Goal: Transaction & Acquisition: Register for event/course

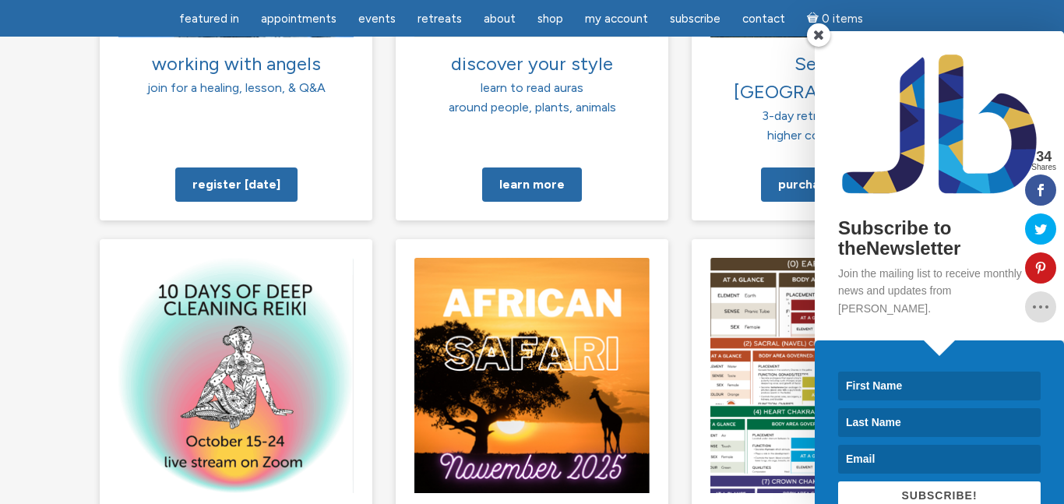
scroll to position [1437, 0]
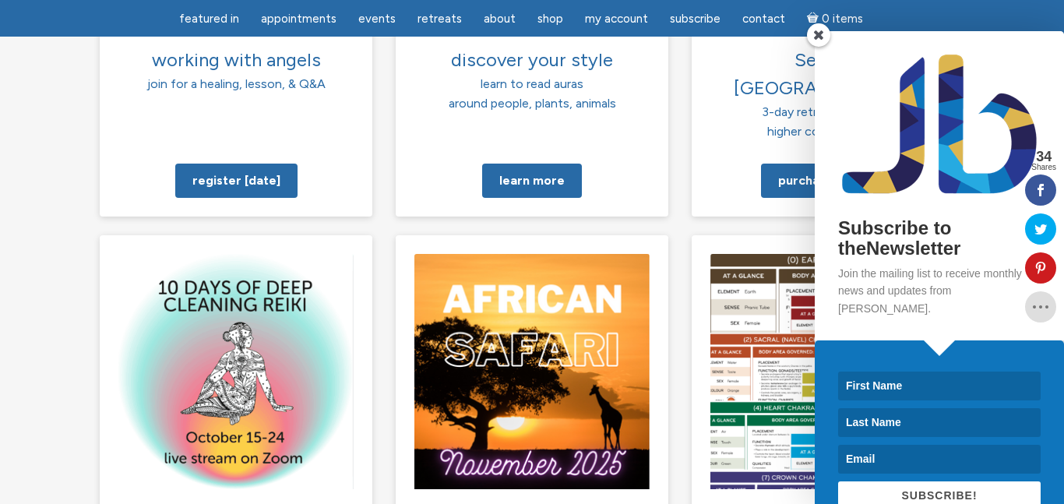
click at [860, 371] on input at bounding box center [939, 385] width 202 height 29
type input "Mark"
type input "Spiegel"
type input "suncleancarpetcare@earthlink.net"
click at [951, 489] on span "SUBSCRIBE!" at bounding box center [939, 495] width 76 height 12
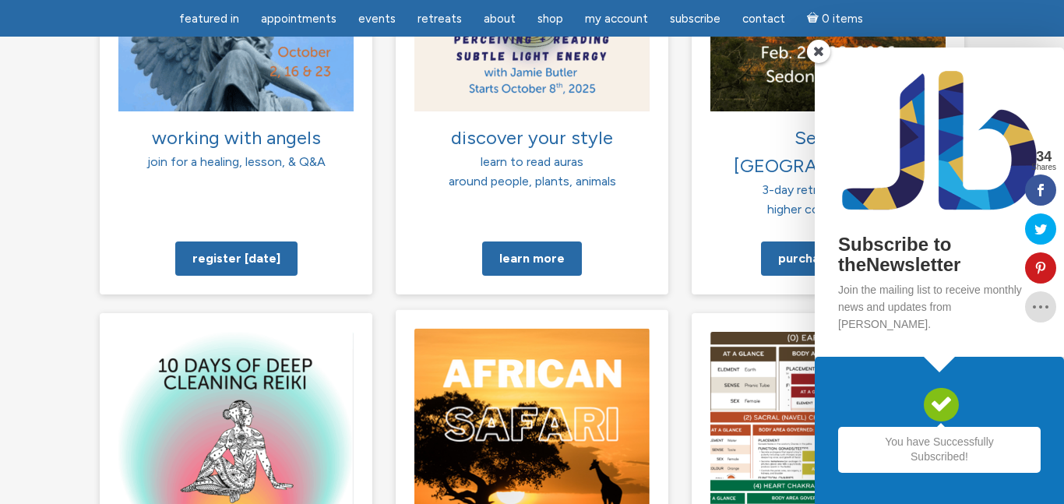
scroll to position [1356, 0]
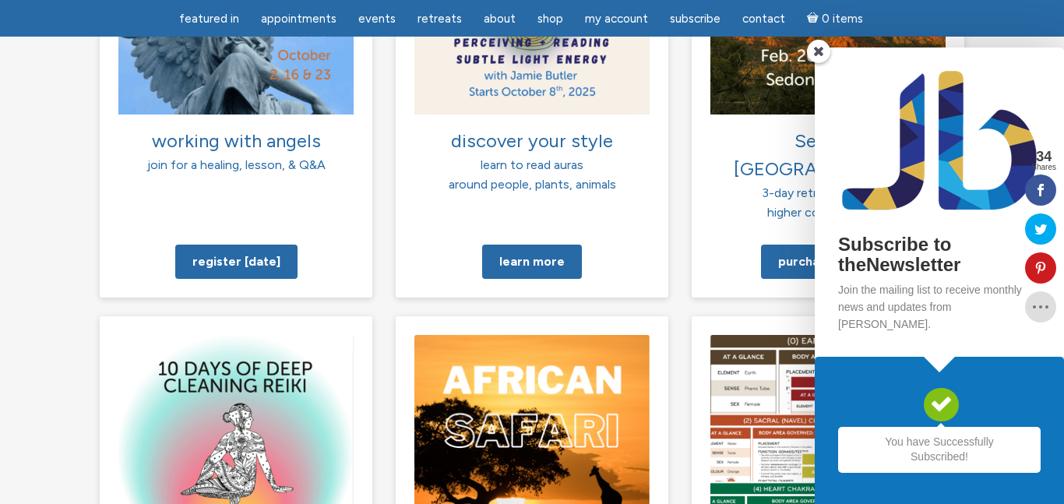
click at [821, 63] on span at bounding box center [818, 51] width 23 height 23
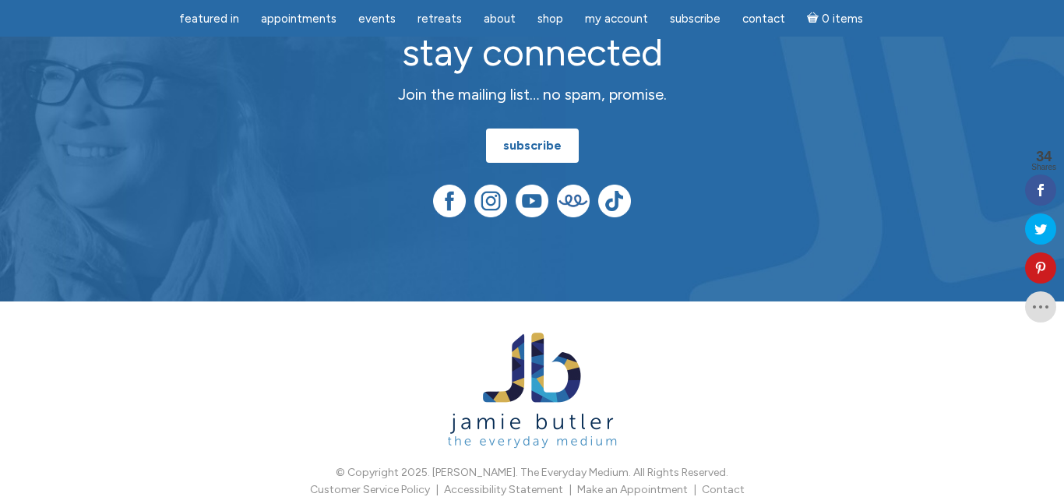
scroll to position [4231, 0]
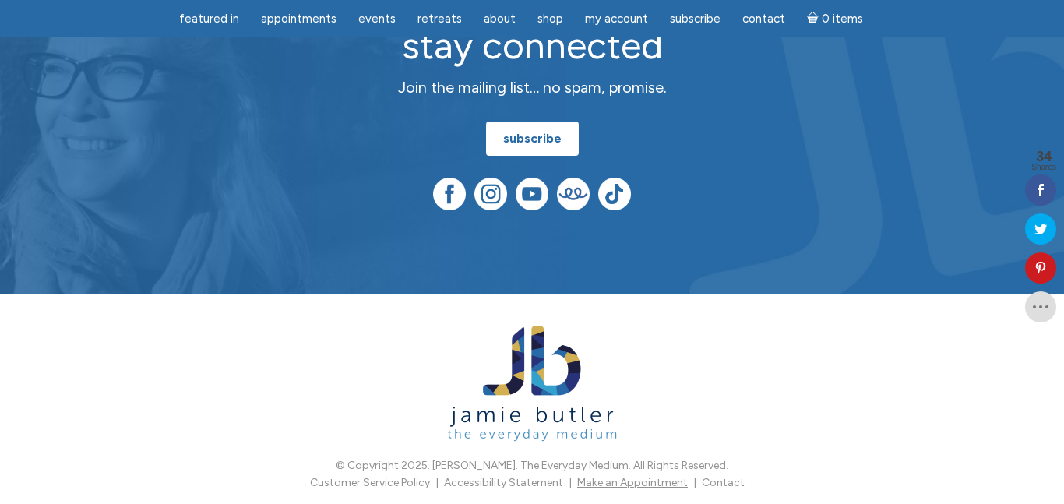
click at [646, 476] on link "Make an Appointment" at bounding box center [632, 482] width 111 height 13
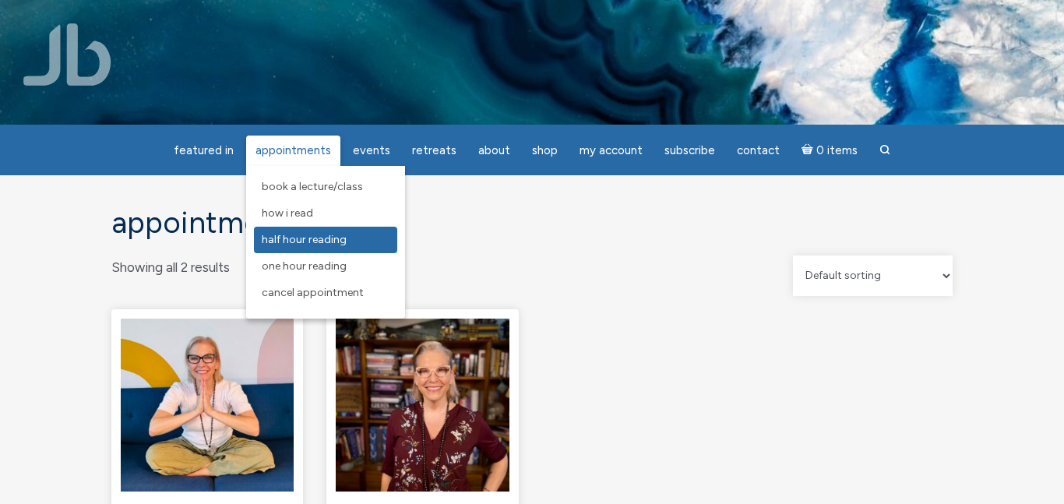
click at [291, 242] on span "Half Hour Reading" at bounding box center [304, 239] width 85 height 13
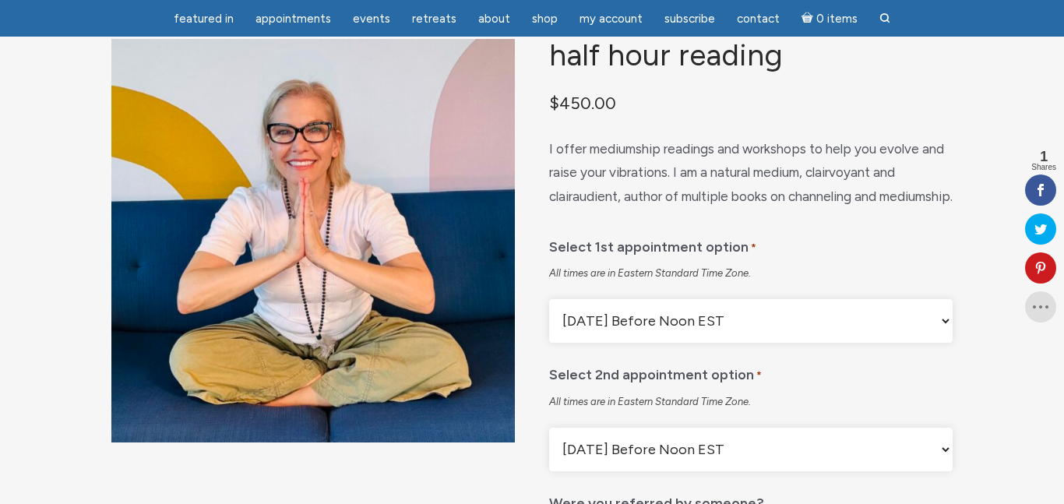
scroll to position [122, 0]
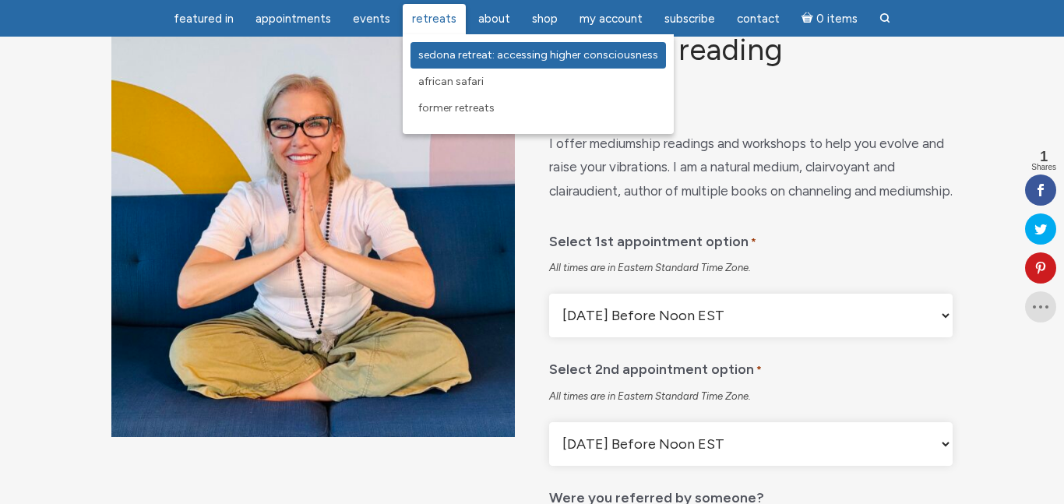
click at [442, 50] on span "Sedona Retreat: Accessing Higher Consciousness" at bounding box center [538, 54] width 240 height 13
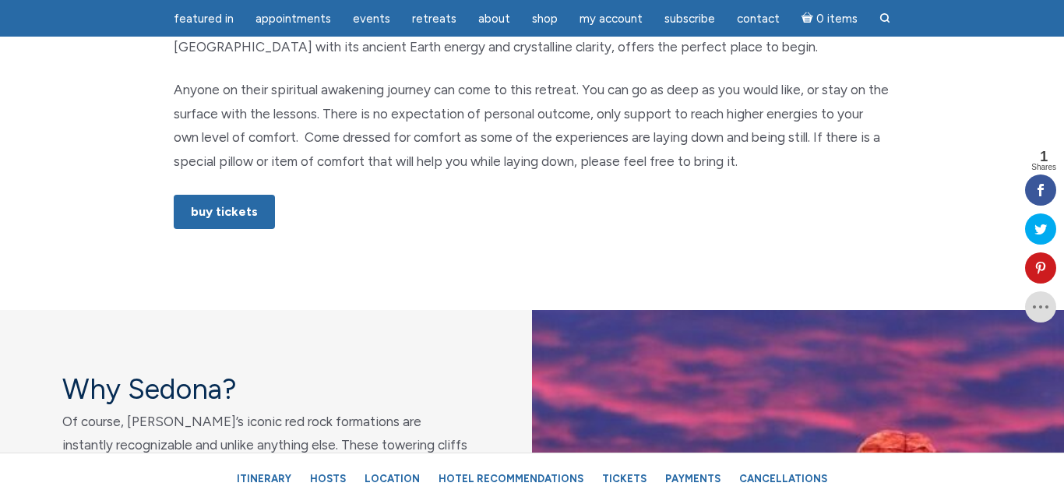
scroll to position [1014, 0]
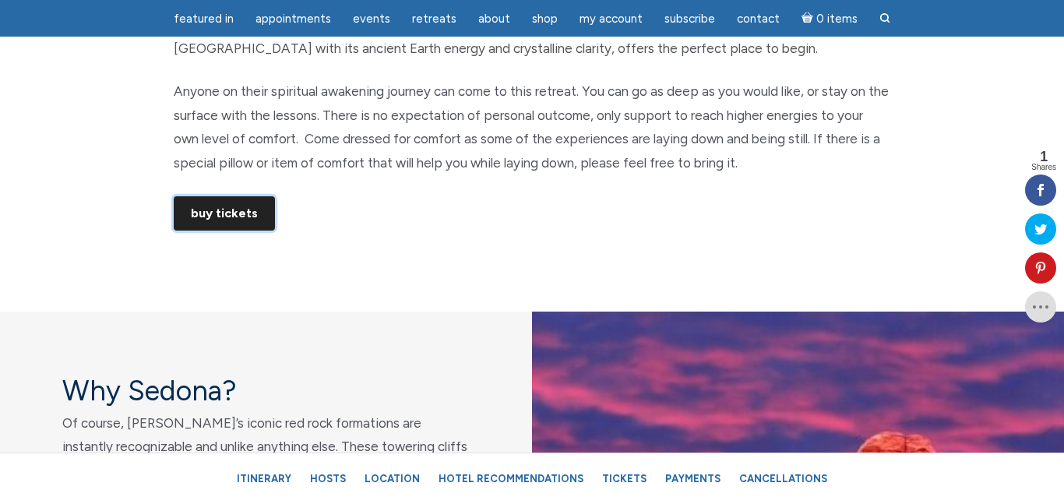
click at [232, 210] on link "Buy Tickets" at bounding box center [224, 213] width 101 height 34
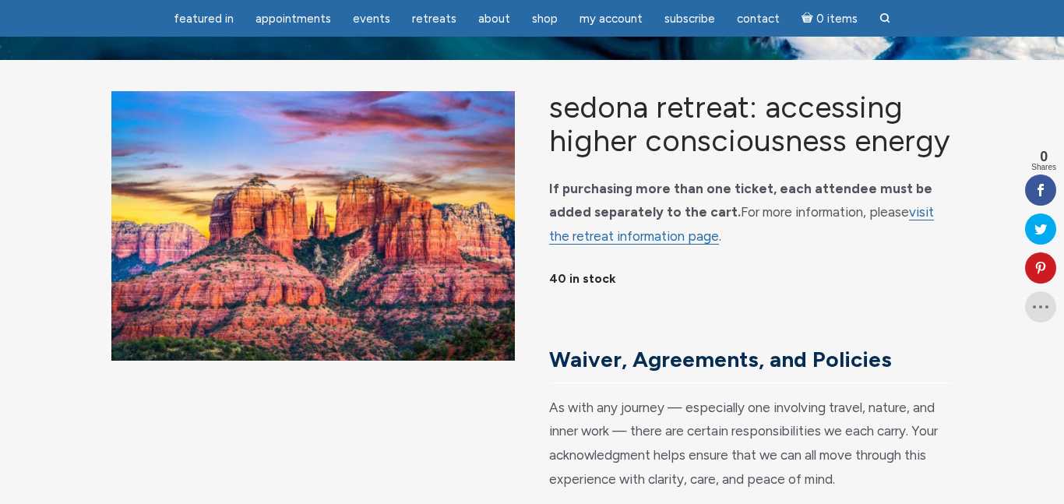
scroll to position [66, 0]
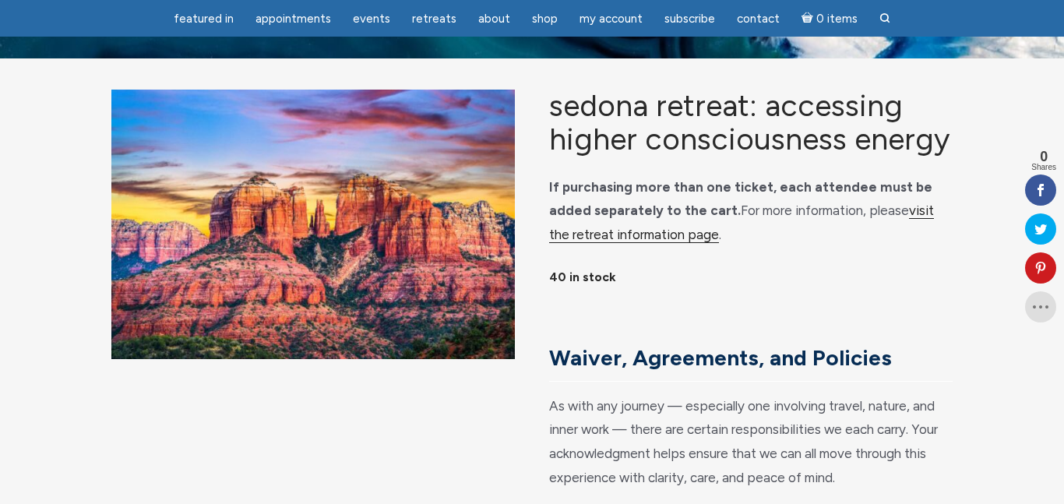
click at [896, 231] on link "visit the retreat information page" at bounding box center [741, 222] width 385 height 40
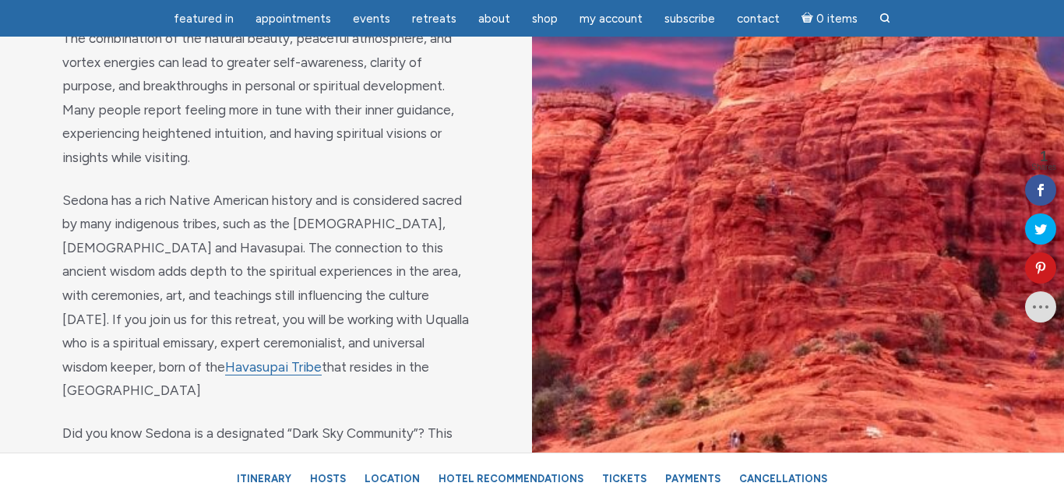
scroll to position [1561, 0]
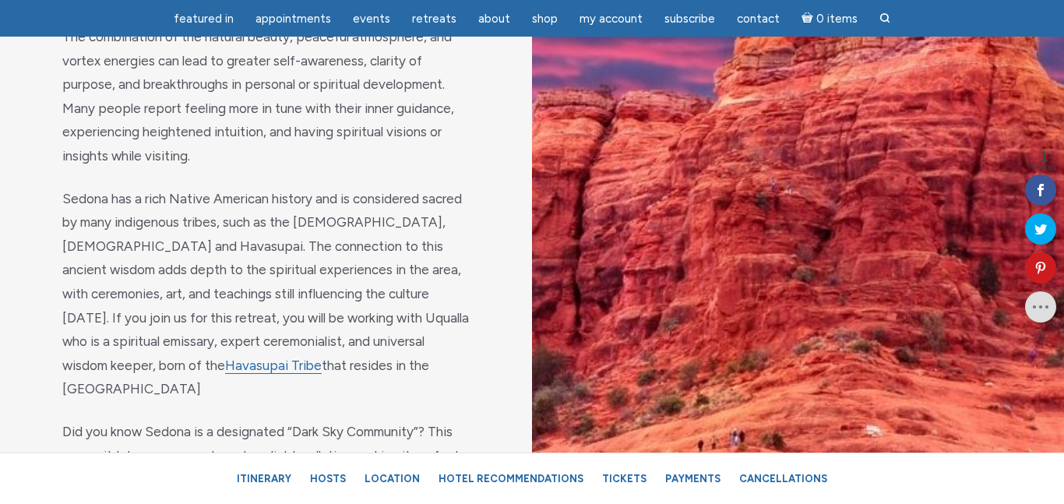
click at [1059, 82] on div "main" at bounding box center [798, 339] width 532 height 1150
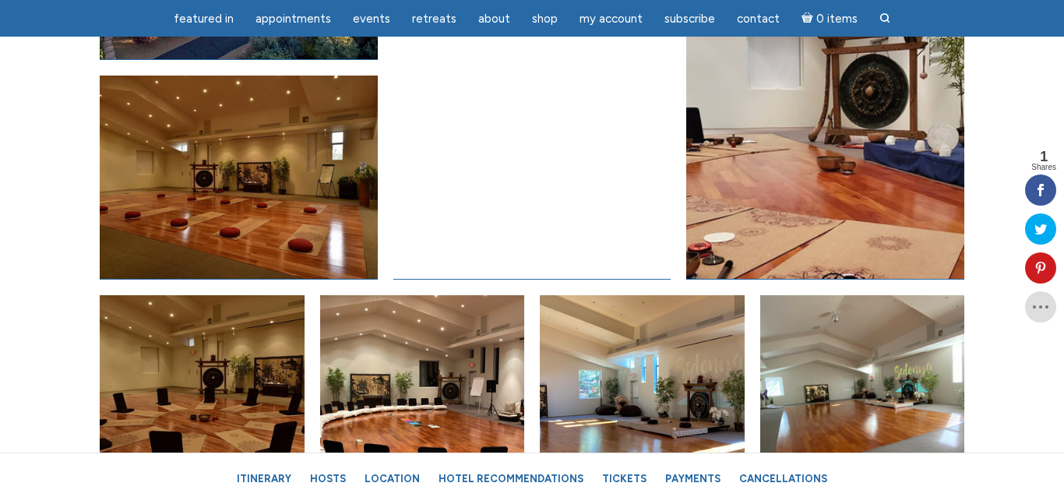
scroll to position [6691, 0]
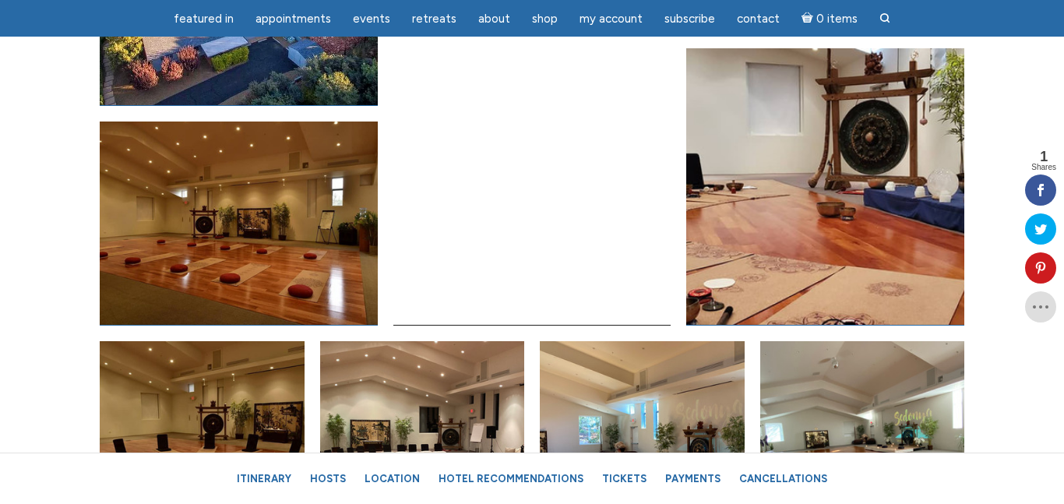
click at [570, 221] on link "Open image in lightbox" at bounding box center [532, 186] width 278 height 277
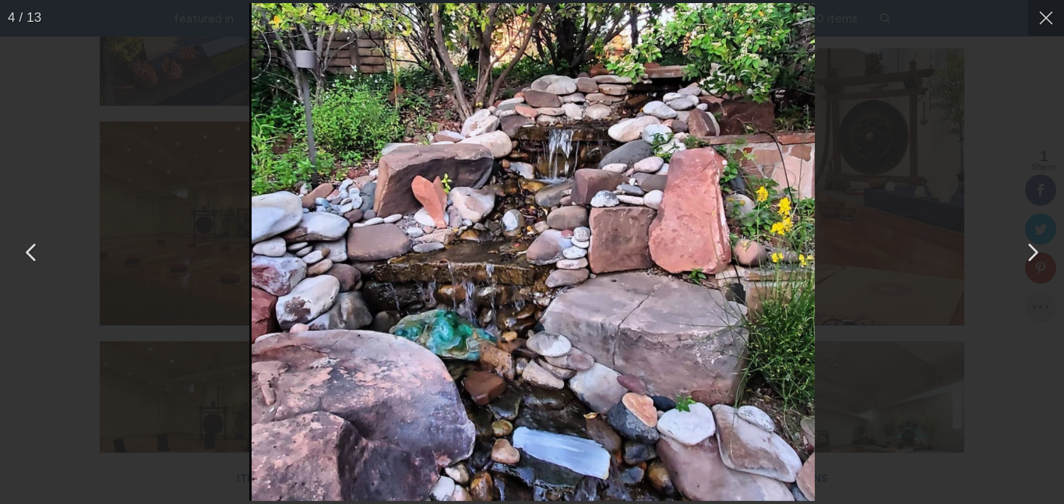
click at [1036, 256] on button "You can close this modal content with the ESC key" at bounding box center [1031, 252] width 39 height 39
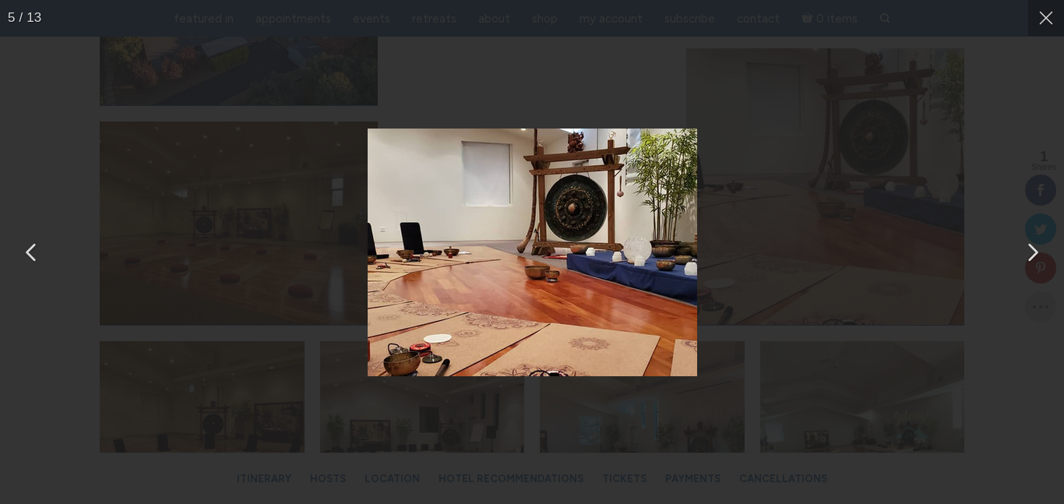
click at [1036, 256] on button "You can close this modal content with the ESC key" at bounding box center [1031, 252] width 39 height 39
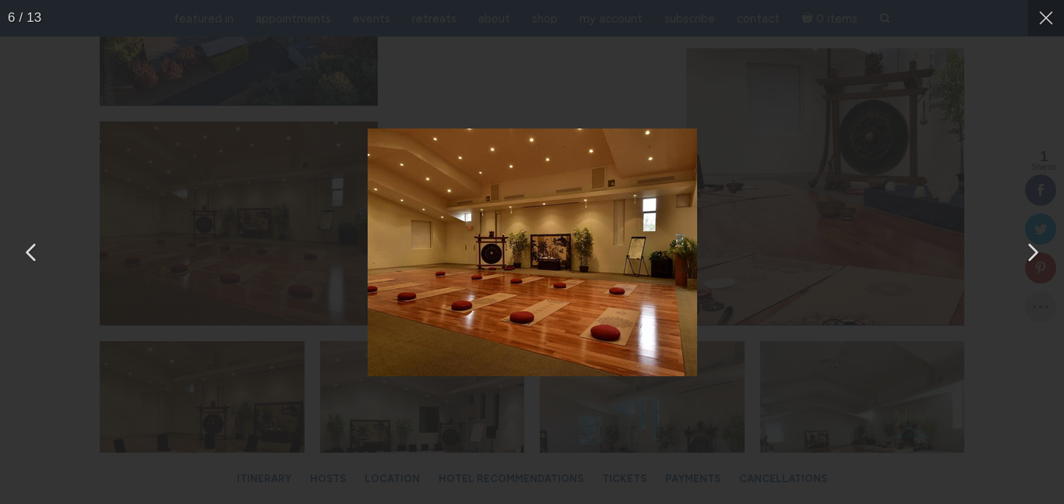
click at [1036, 256] on button "You can close this modal content with the ESC key" at bounding box center [1031, 252] width 39 height 39
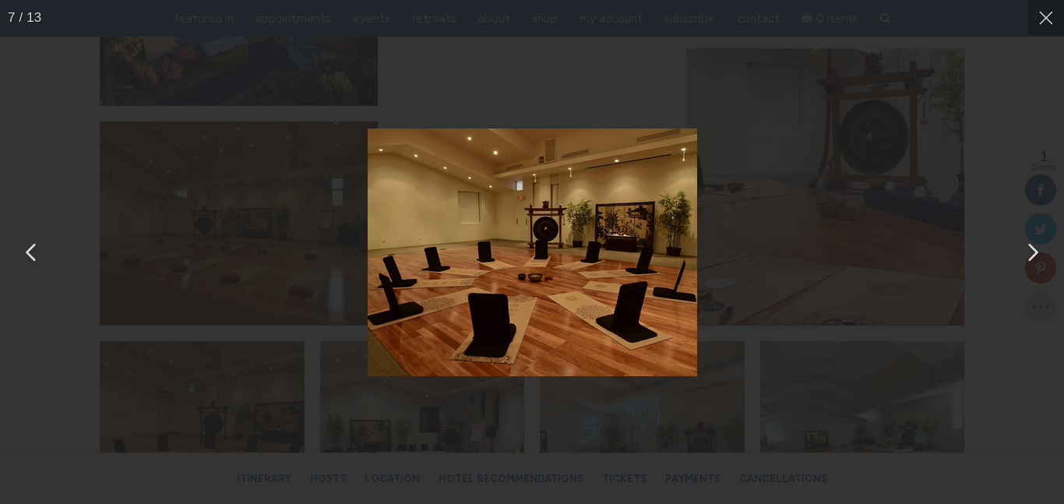
click at [1036, 256] on button "You can close this modal content with the ESC key" at bounding box center [1031, 252] width 39 height 39
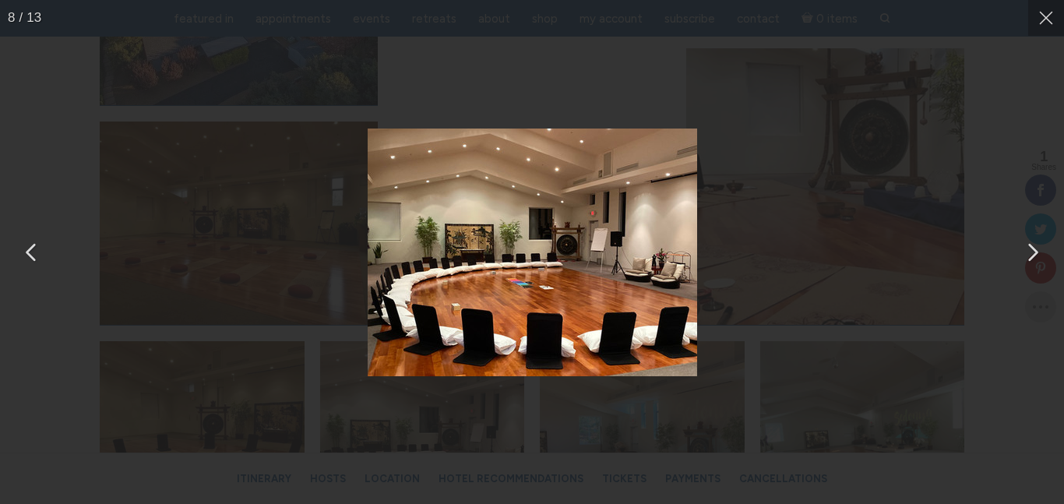
click at [777, 212] on div "You can close this modal content with the ESC key" at bounding box center [532, 252] width 1064 height 504
click at [1028, 252] on button "You can close this modal content with the ESC key" at bounding box center [1031, 252] width 39 height 39
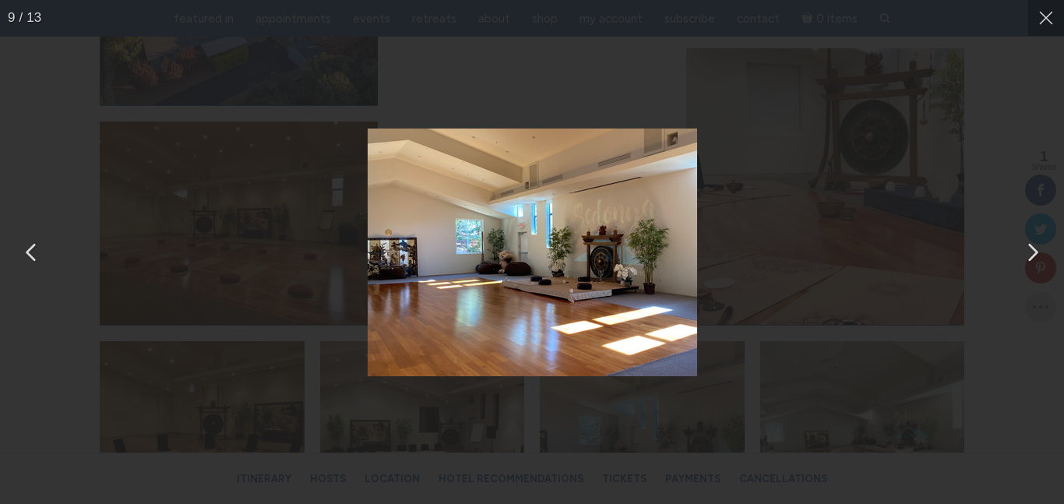
click at [1028, 252] on button "You can close this modal content with the ESC key" at bounding box center [1031, 252] width 39 height 39
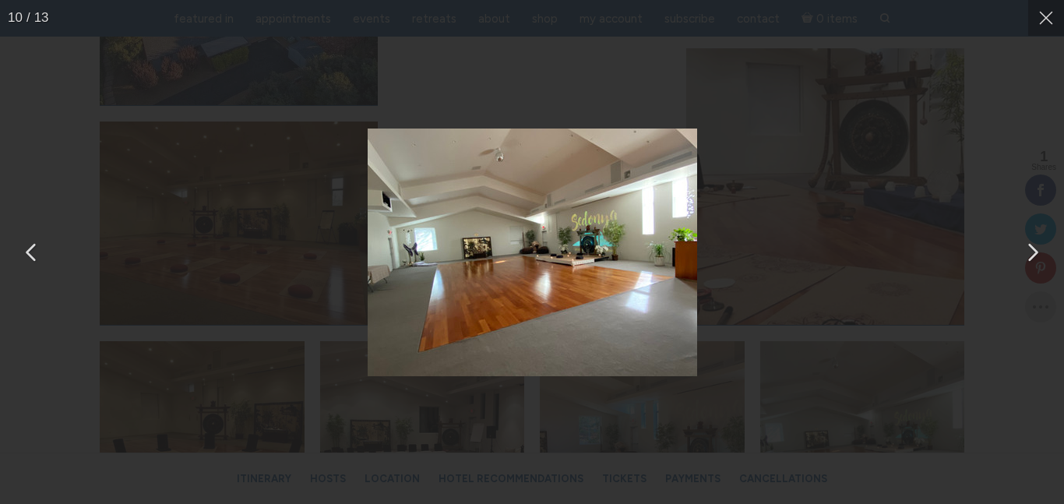
click at [1028, 252] on button "You can close this modal content with the ESC key" at bounding box center [1031, 252] width 39 height 39
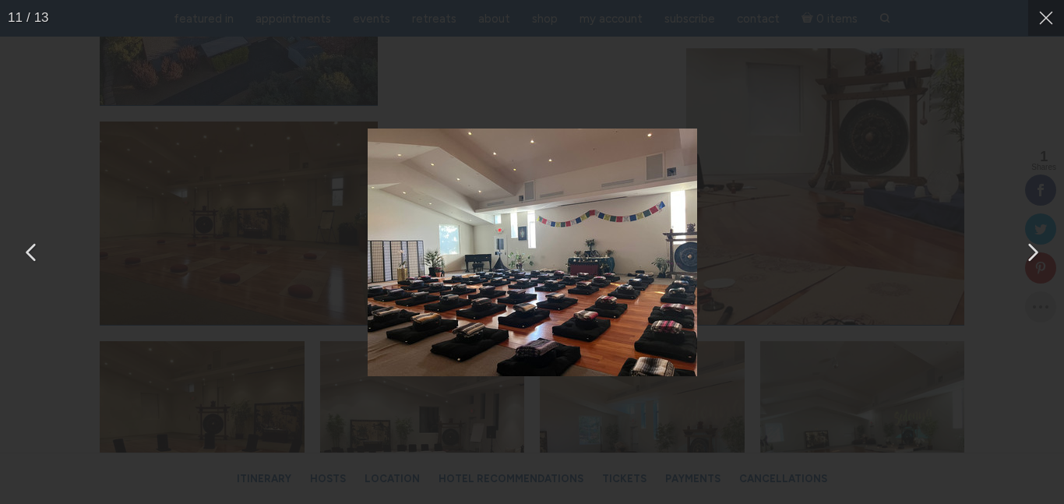
click at [1028, 252] on button "You can close this modal content with the ESC key" at bounding box center [1031, 252] width 39 height 39
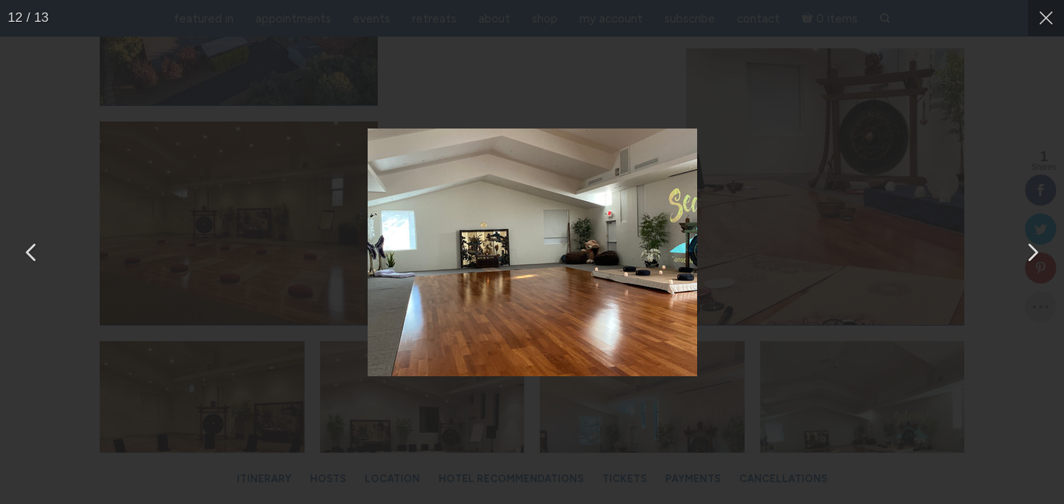
click at [30, 261] on button "You can close this modal content with the ESC key" at bounding box center [31, 252] width 39 height 39
